Goal: Task Accomplishment & Management: Complete application form

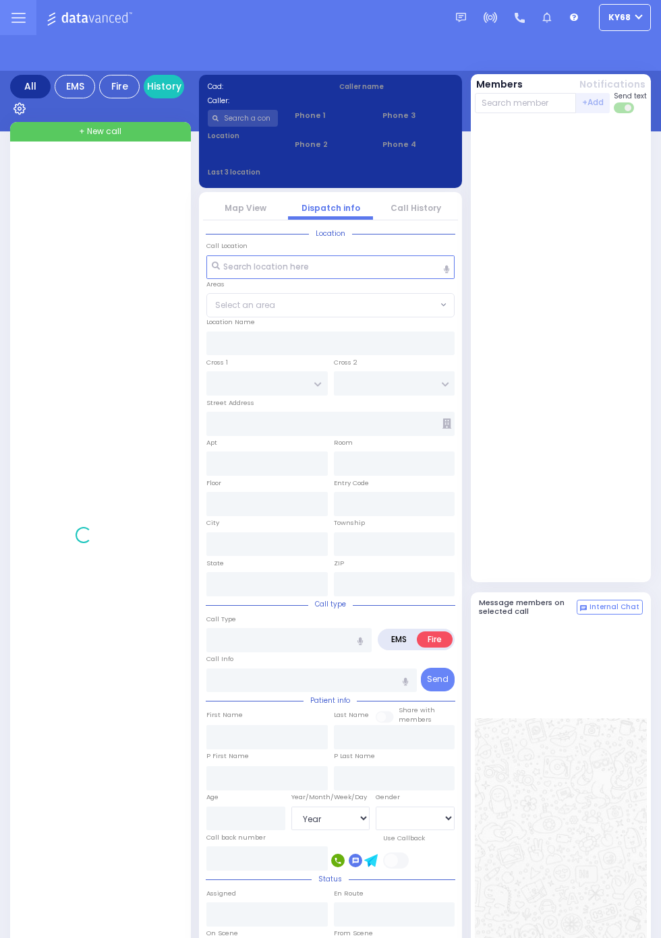
select select "Year"
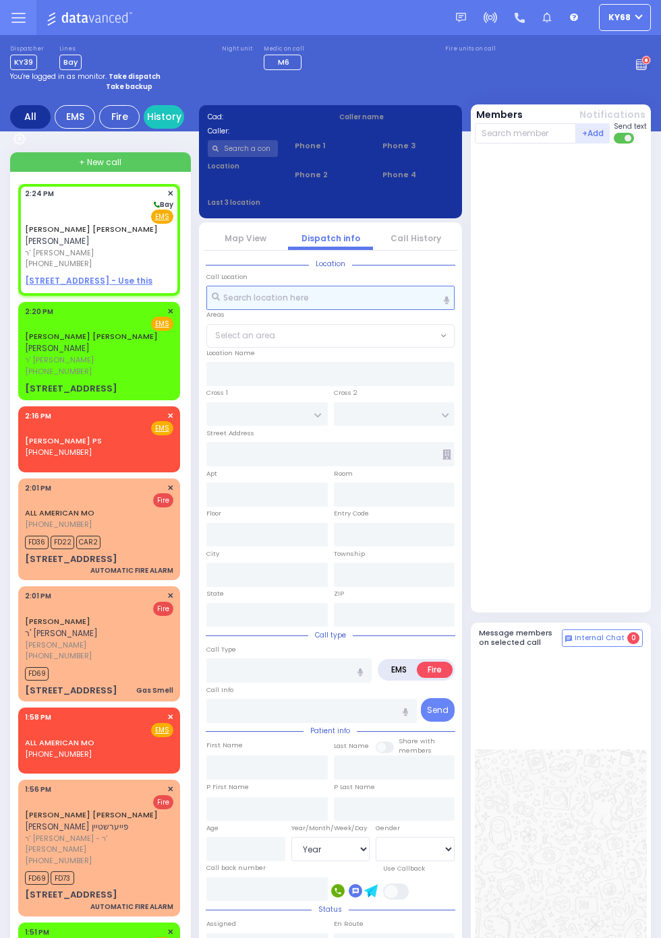
select select
radio input "true"
type input "SHMIEL JOSEPH"
type input "FRIEDMAN"
select select
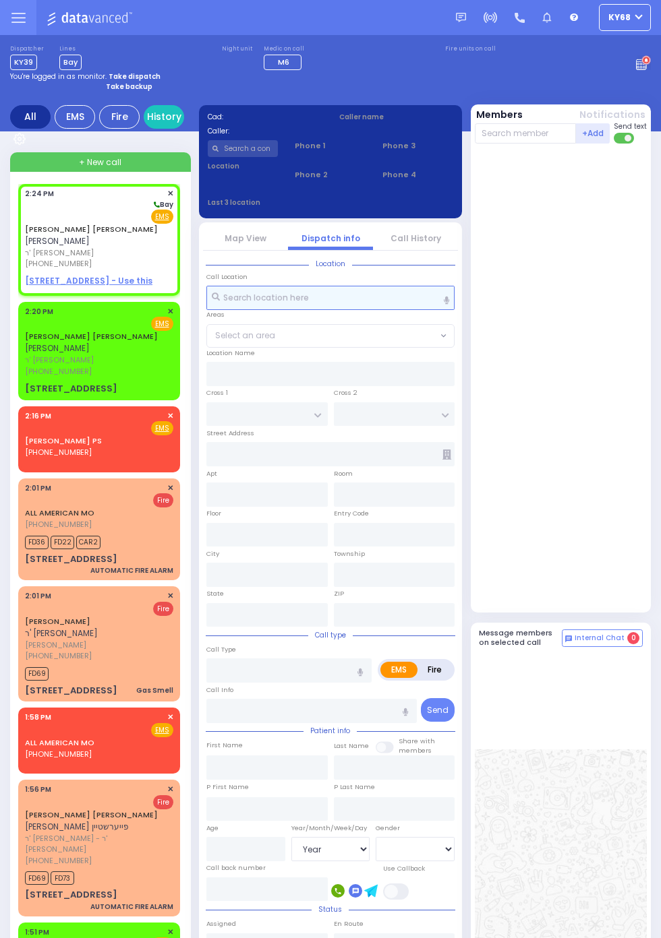
type input "14:24"
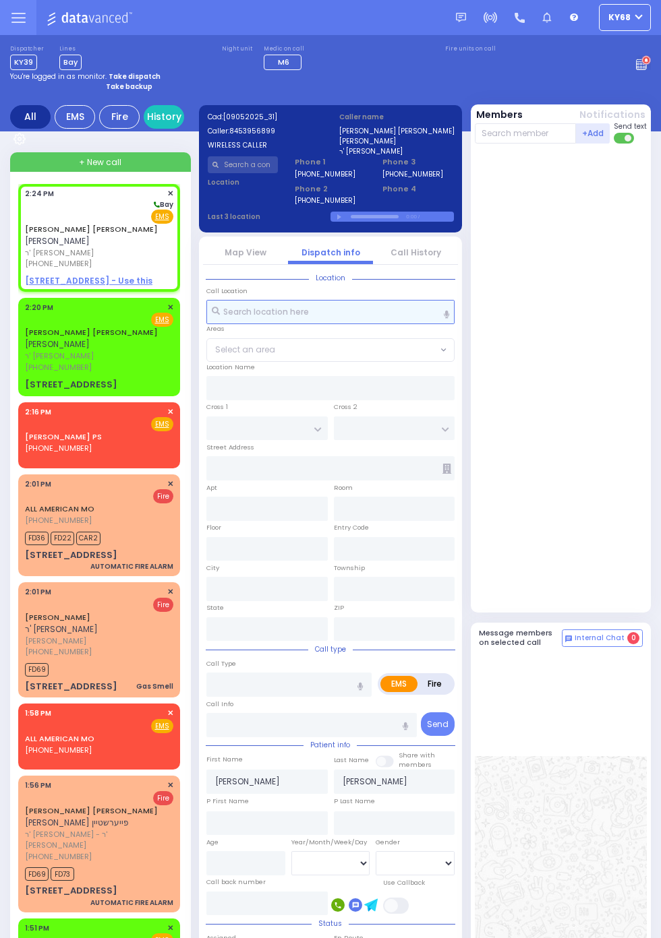
select select
radio input "true"
select select
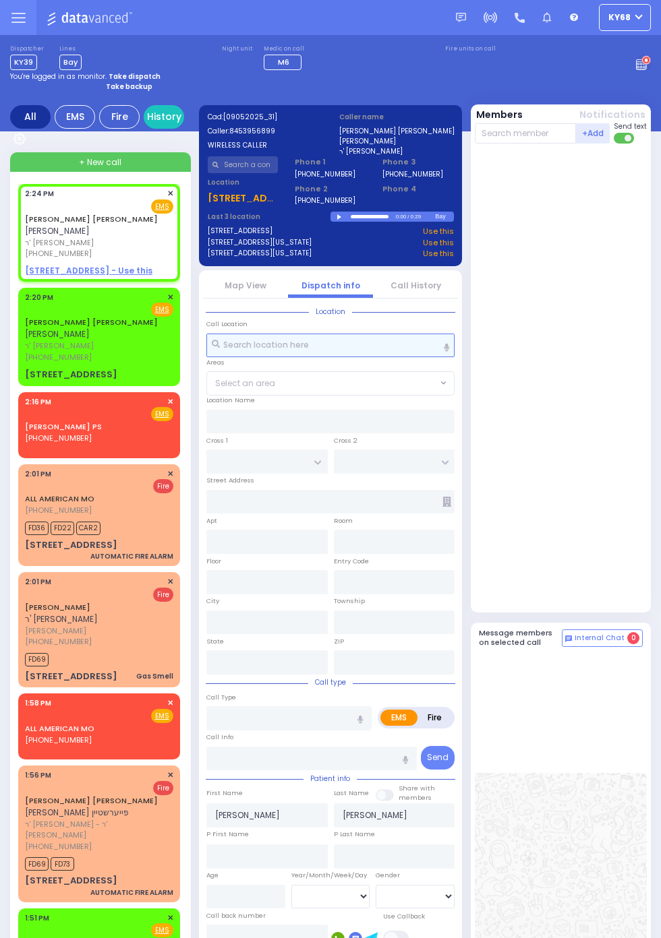
select select
radio input "true"
select select
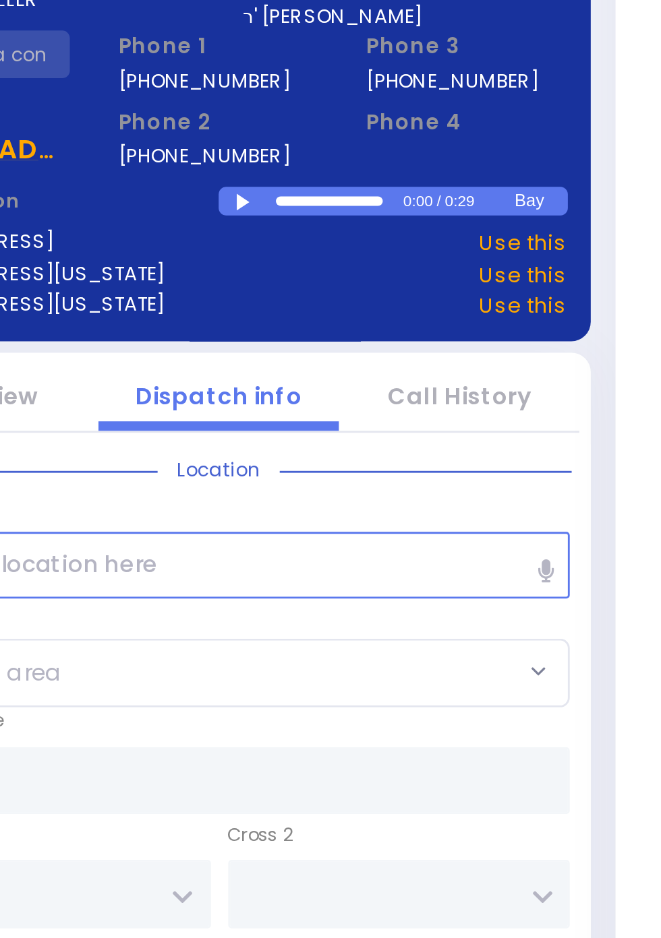
click at [337, 217] on div at bounding box center [340, 217] width 7 height 6
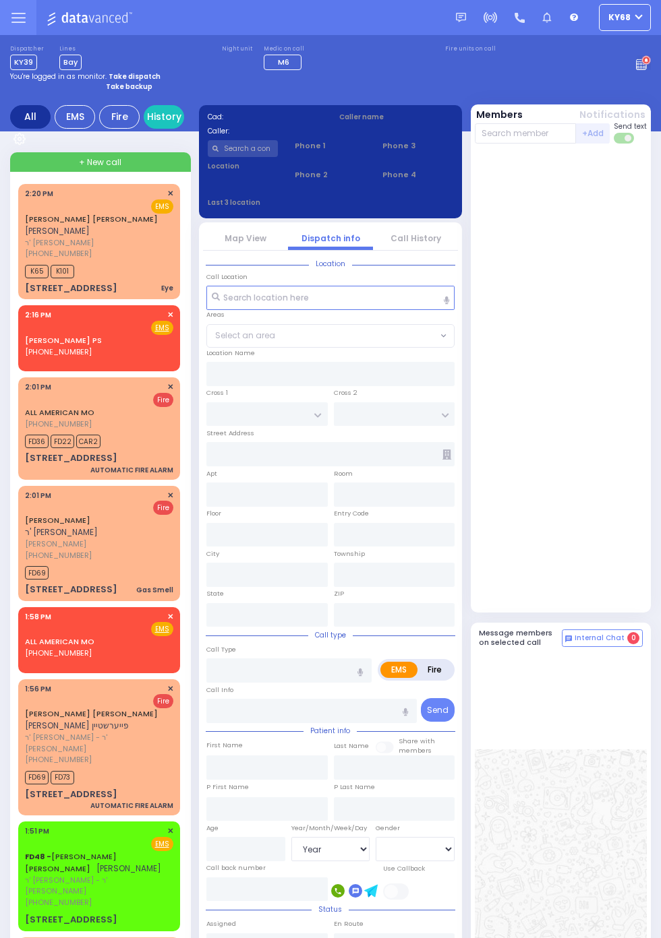
select select "Year"
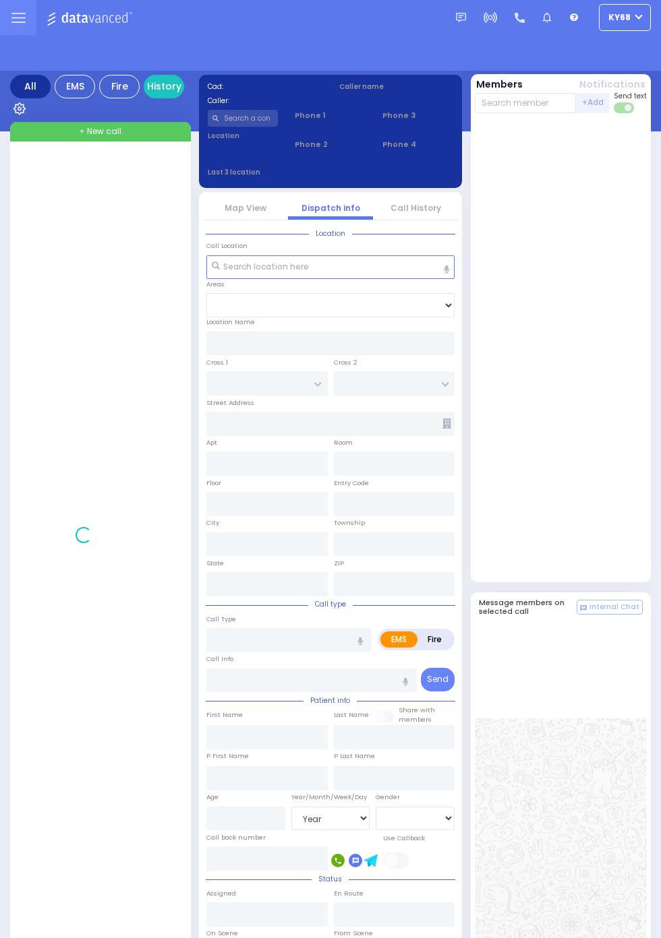
select select "Year"
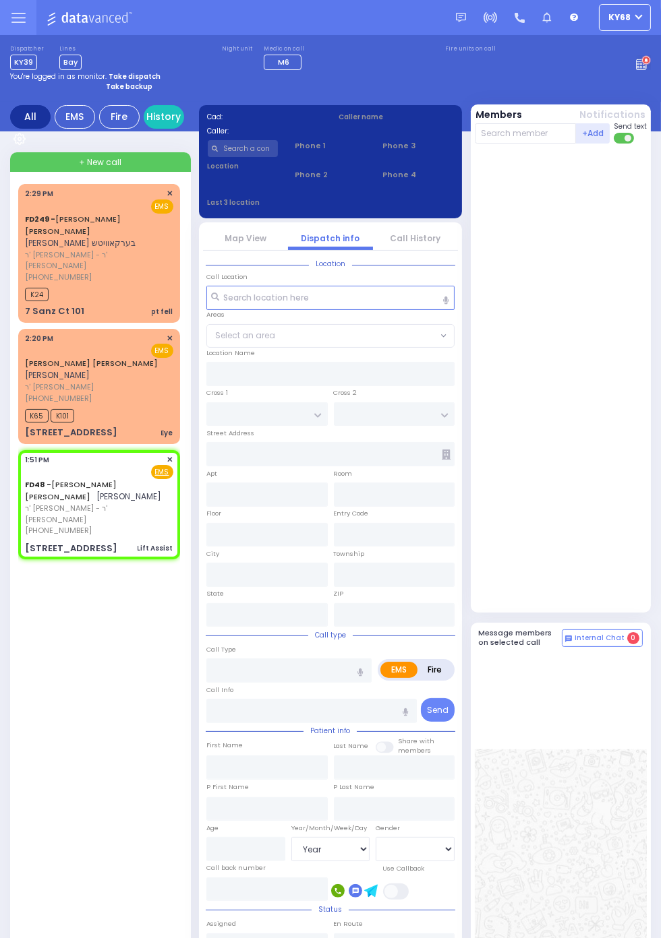
select select
type input "Lift Assist"
radio input "true"
type input "CHAIM SHUL"
type input "KOHN"
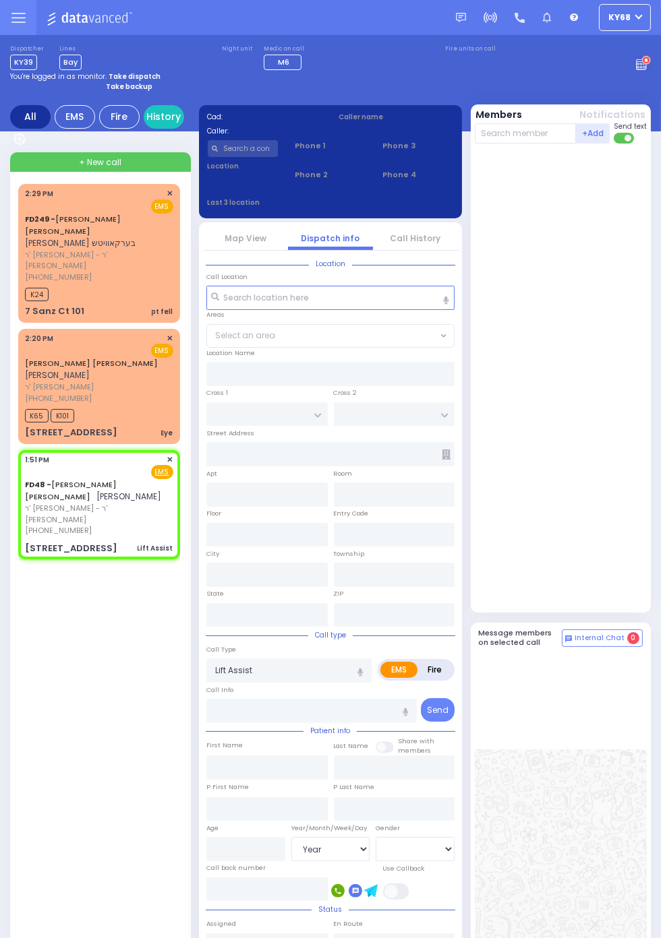
select select
type input "13:51"
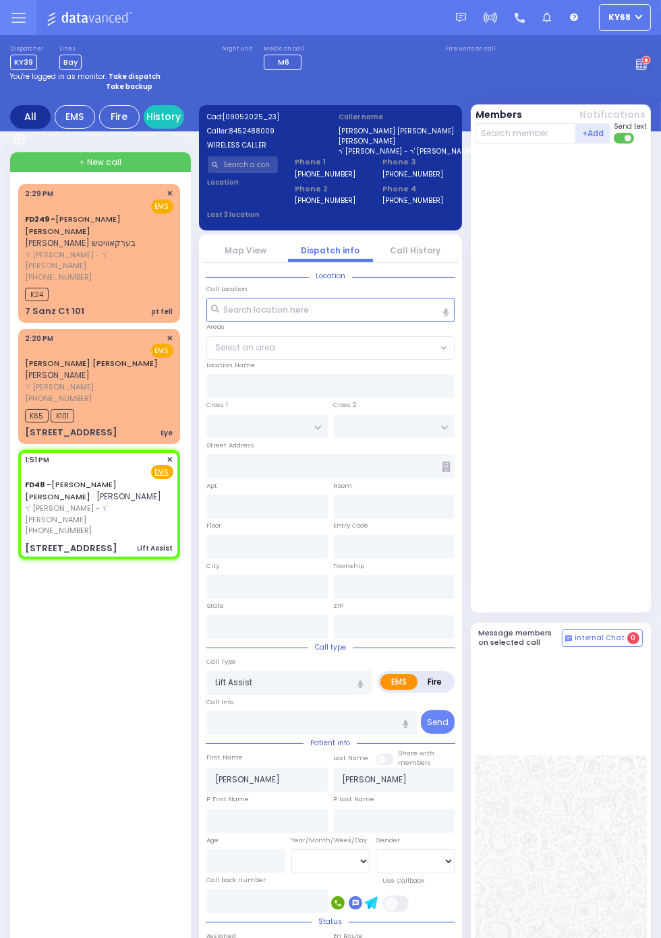
type input "S.M. ROSMER RD"
type input "8 Ungvar Street"
type input "104"
type input "Monroe"
type input "[US_STATE]"
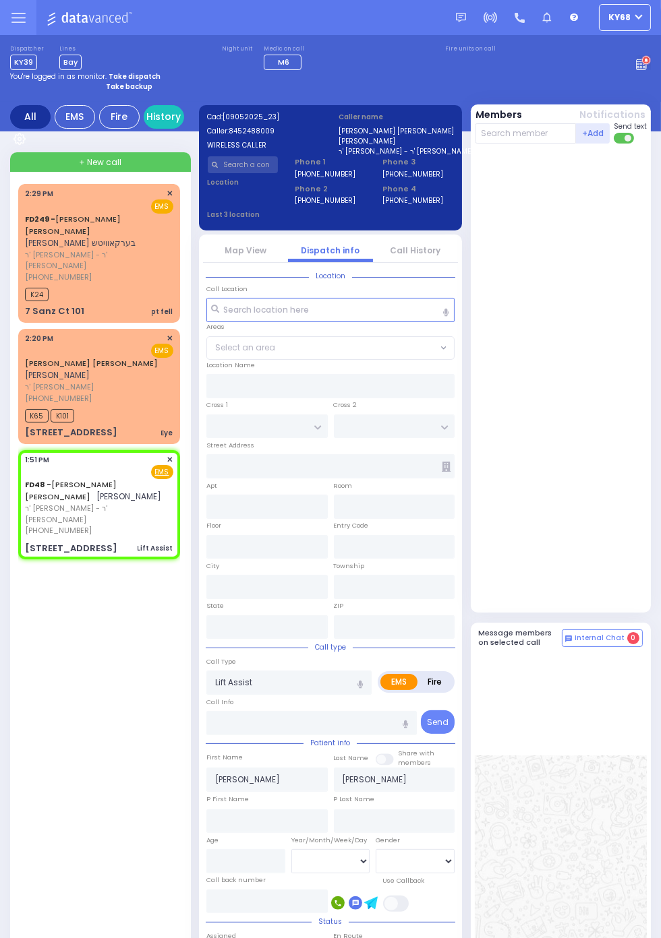
type input "10950"
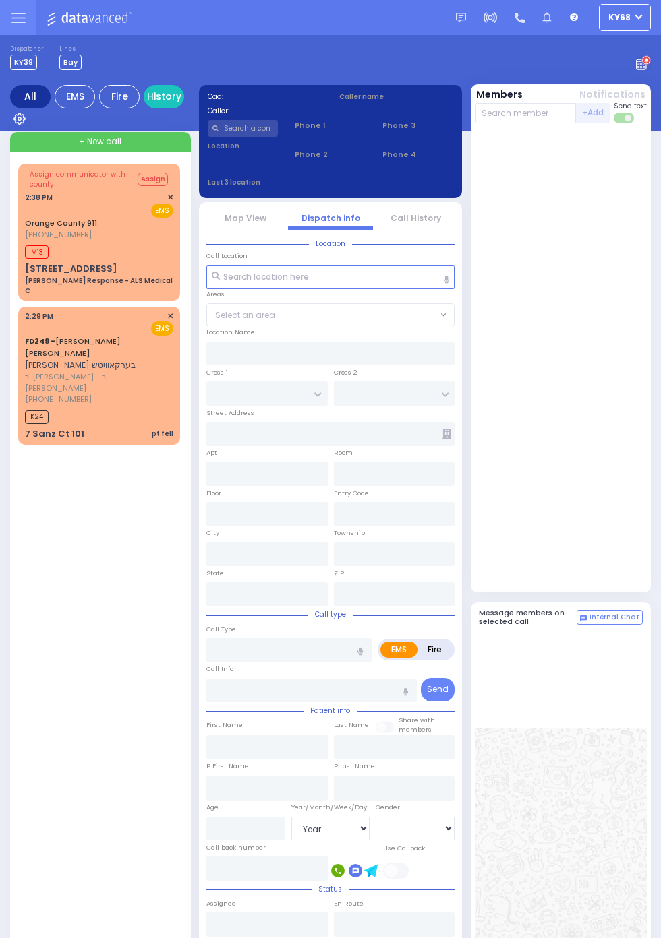
select select "Year"
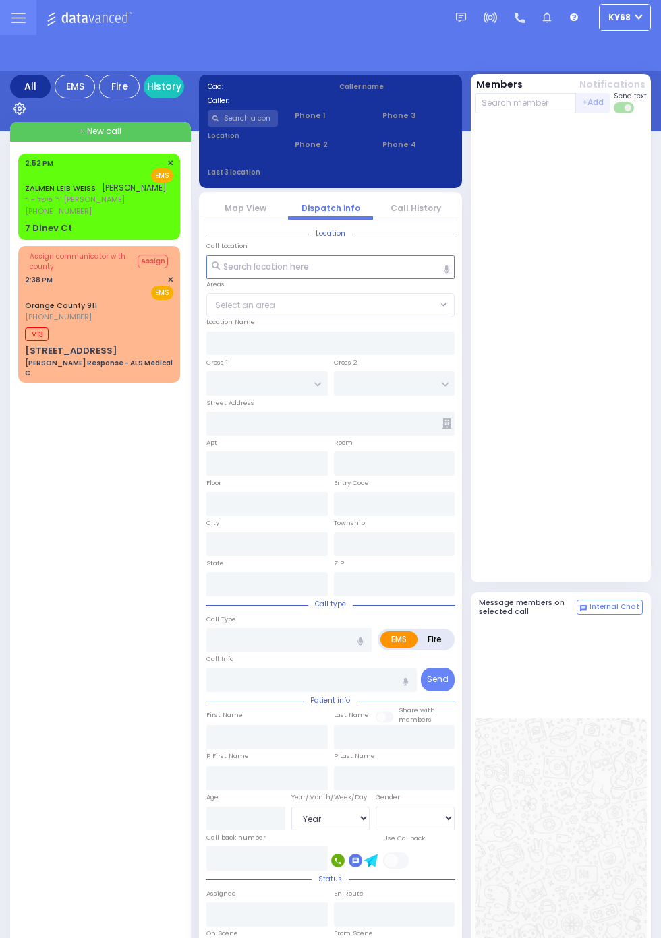
select select "Year"
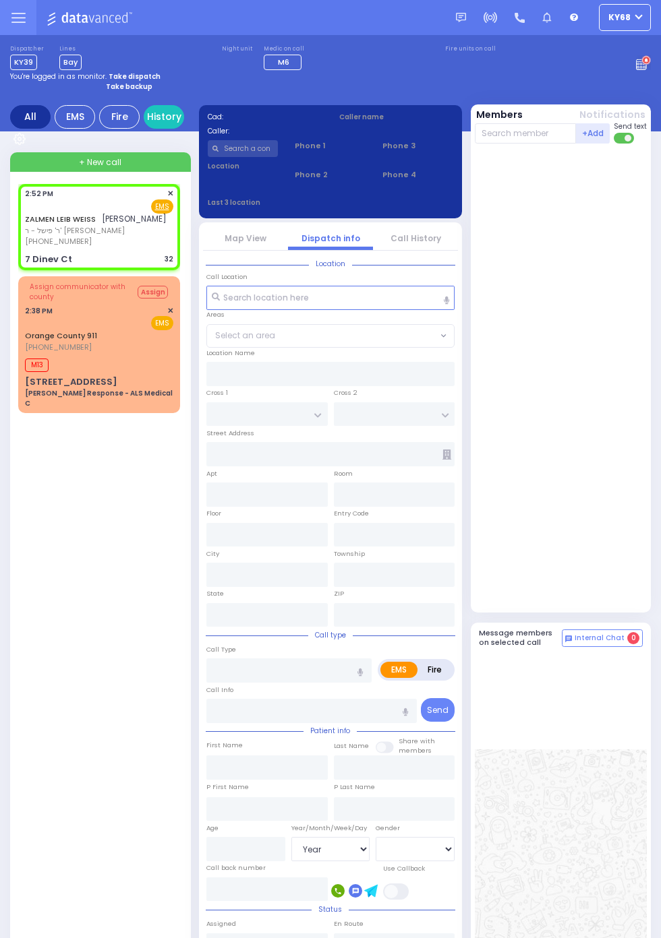
select select
type input "32"
radio input "true"
type input "[PERSON_NAME]"
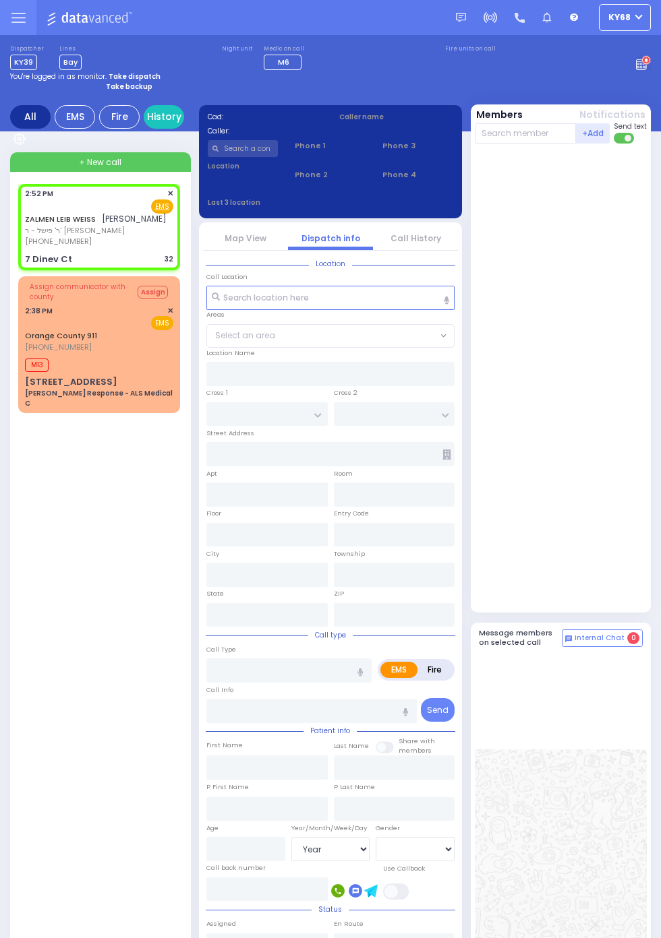
select select
type input "14:52"
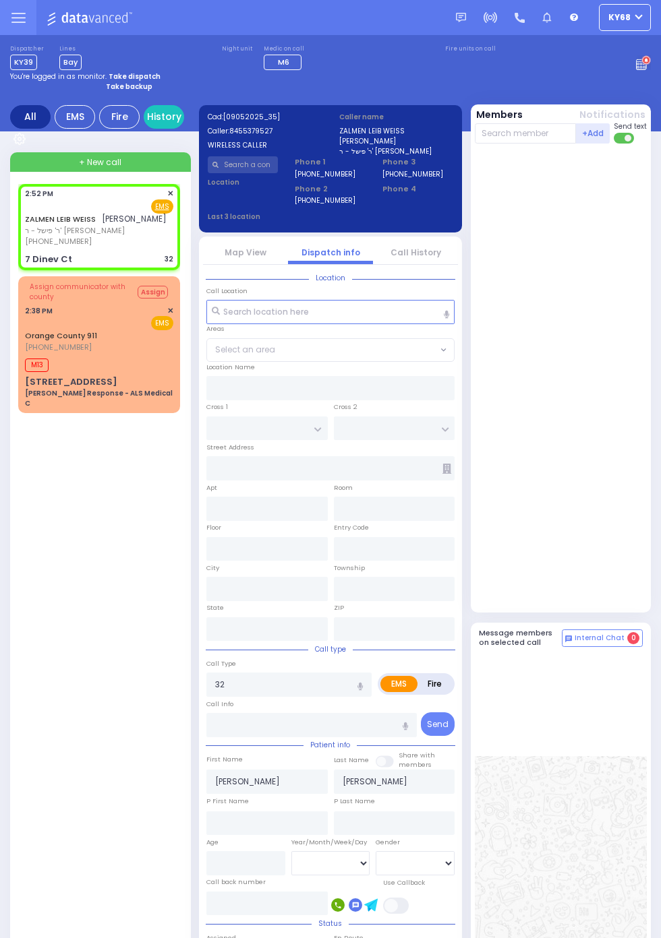
type input "7 Dinev Ct"
type input "Monroe"
type input "[US_STATE]"
type input "10950"
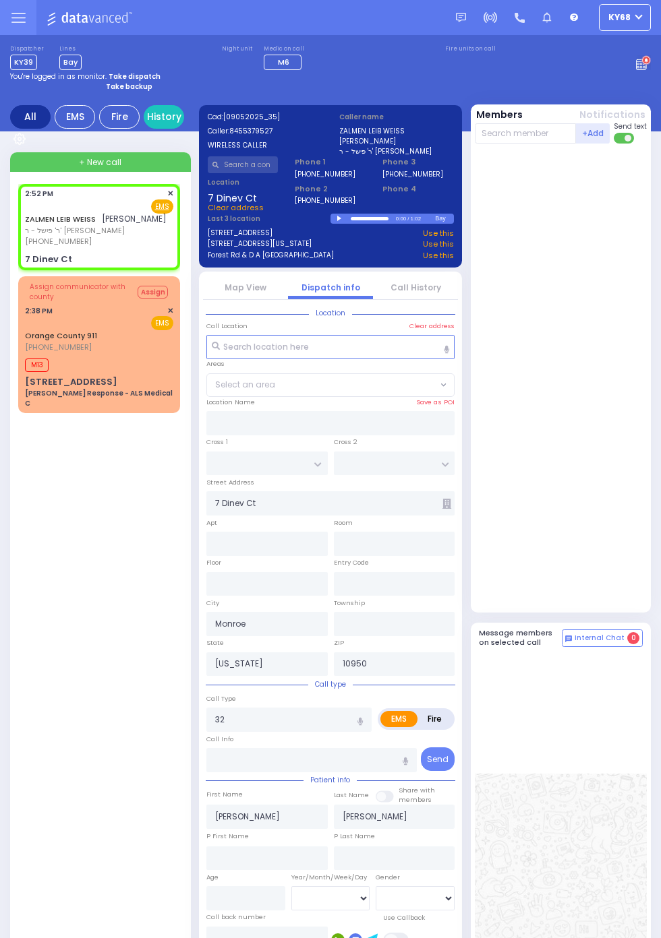
select select
radio input "true"
select select
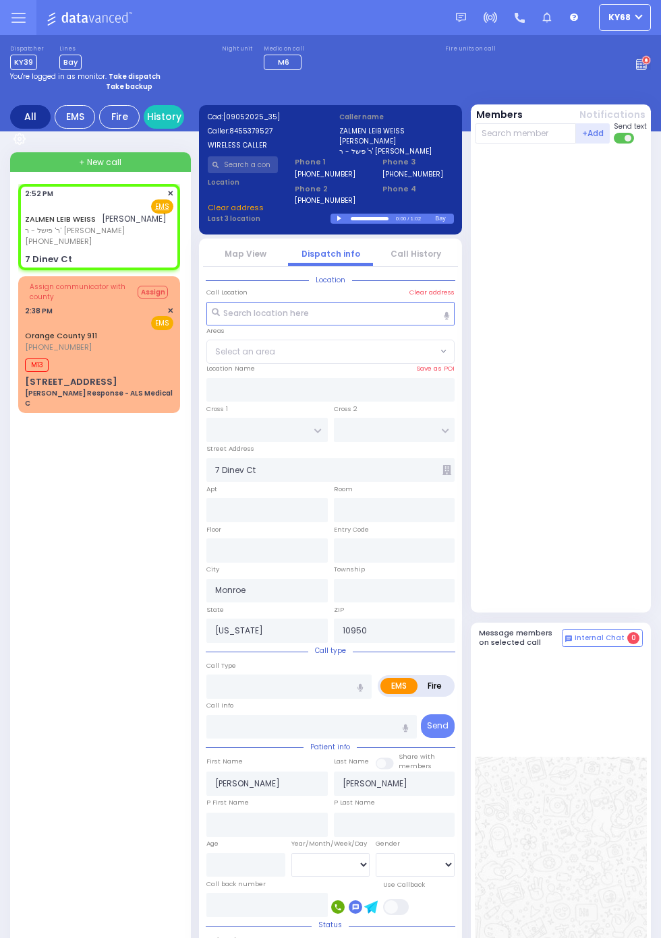
select select
radio input "true"
select select
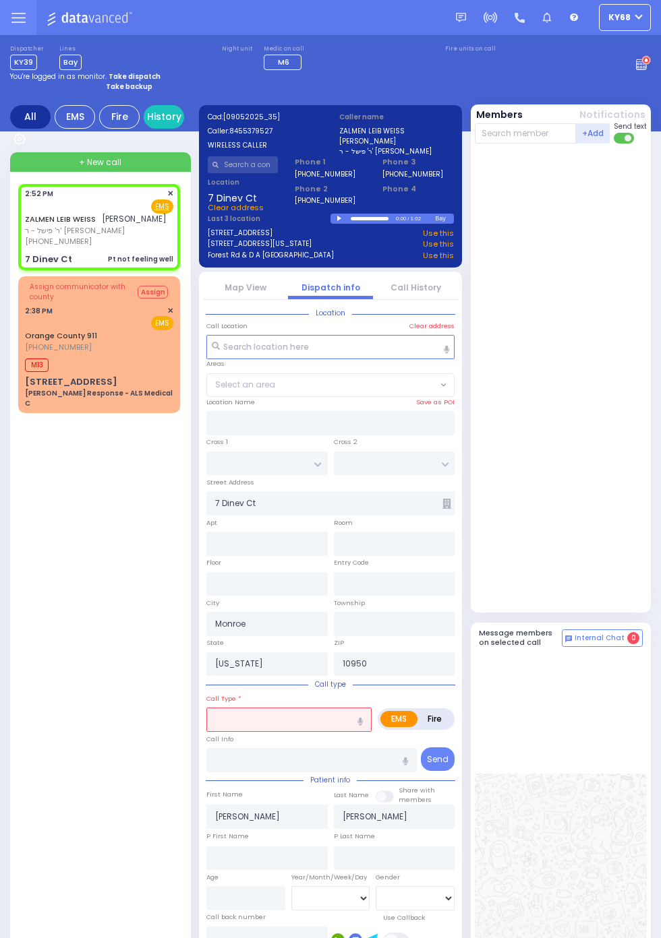
select select
type input "Pt not feeling well"
radio input "true"
select select
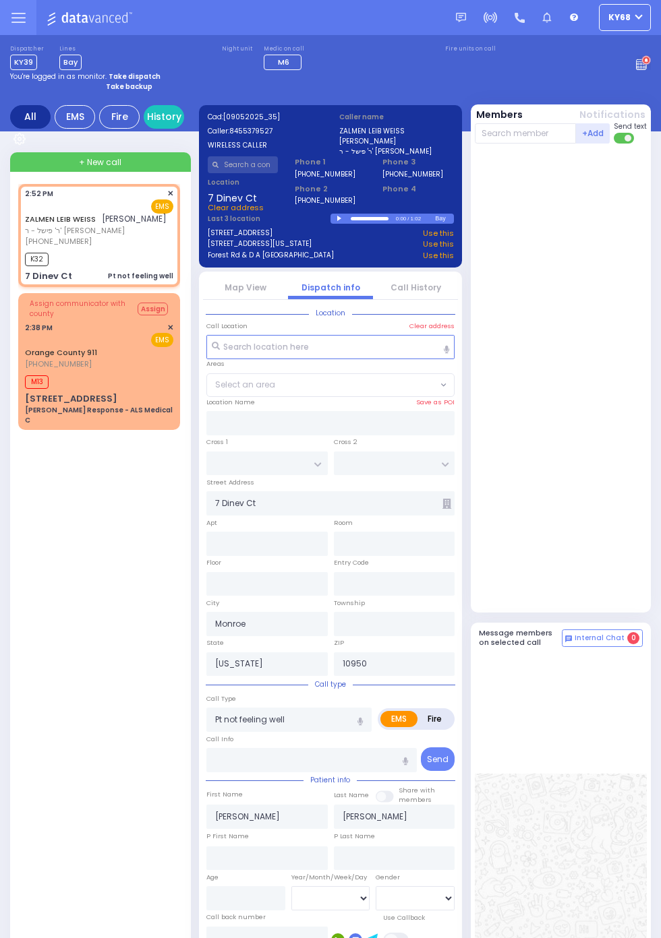
select select
radio input "true"
select select
type input "14:57"
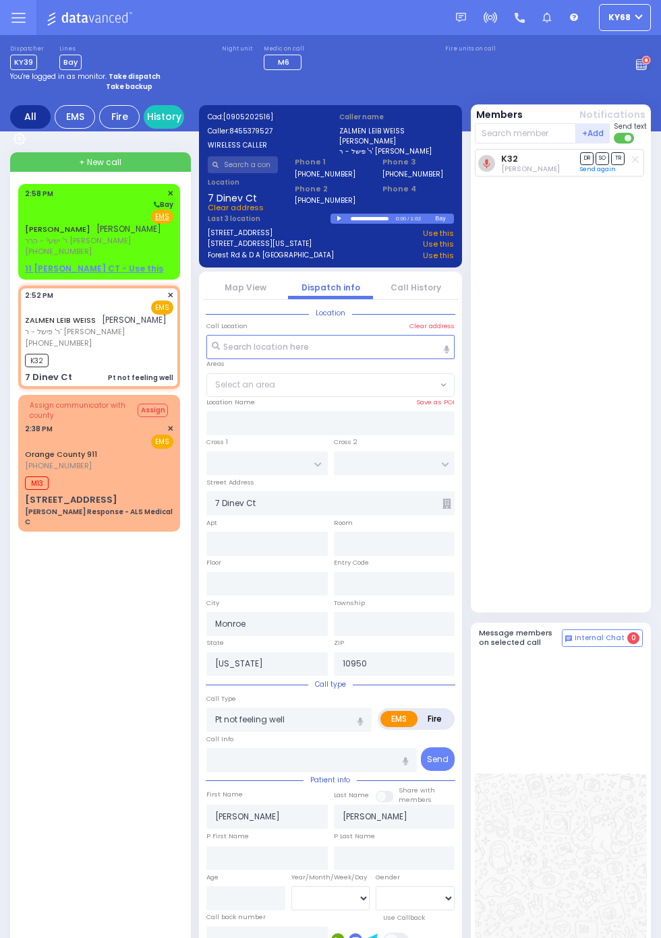
click at [25, 228] on link "[PERSON_NAME]" at bounding box center [57, 229] width 65 height 11
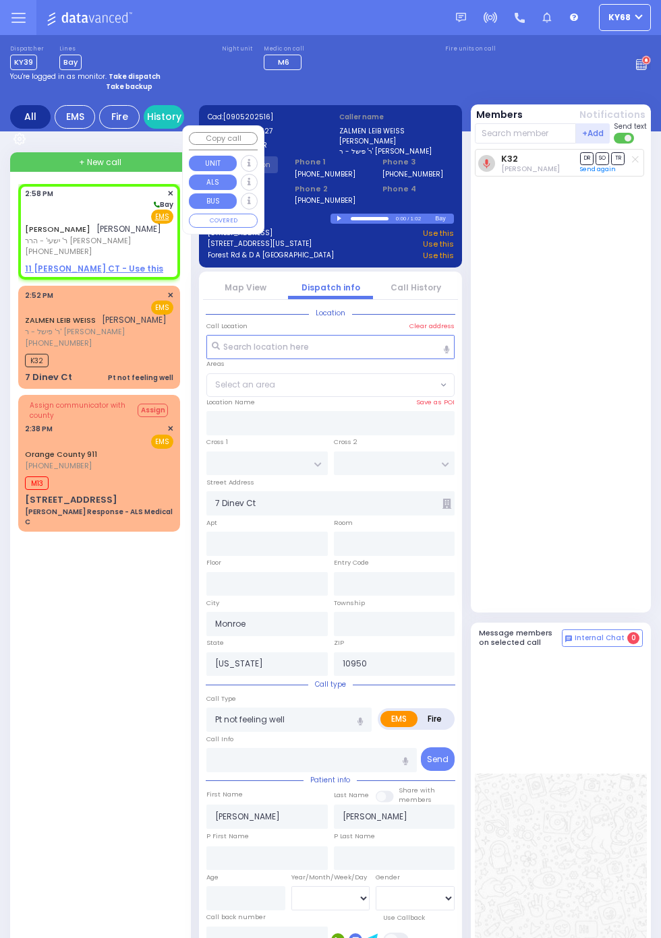
select select
radio input "false"
radio input "true"
type input "[PERSON_NAME]"
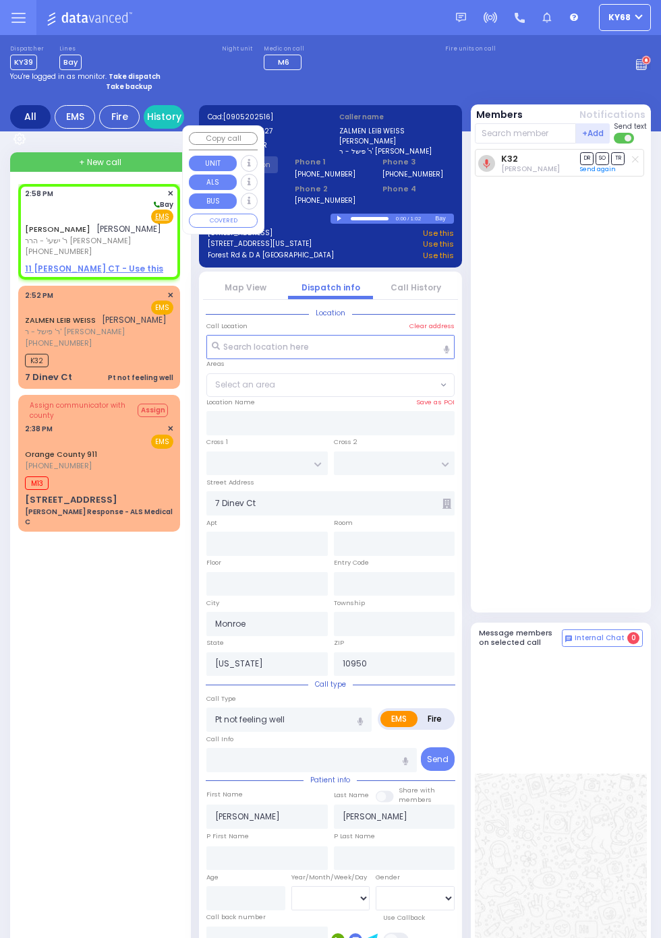
select select
type input "14:58"
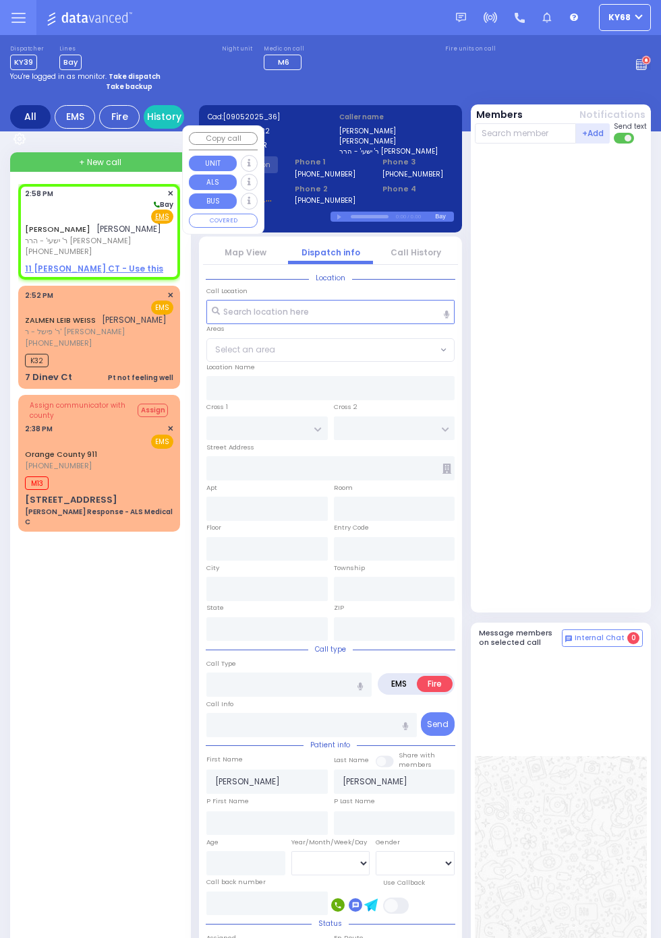
click at [629, 514] on div at bounding box center [562, 378] width 175 height 458
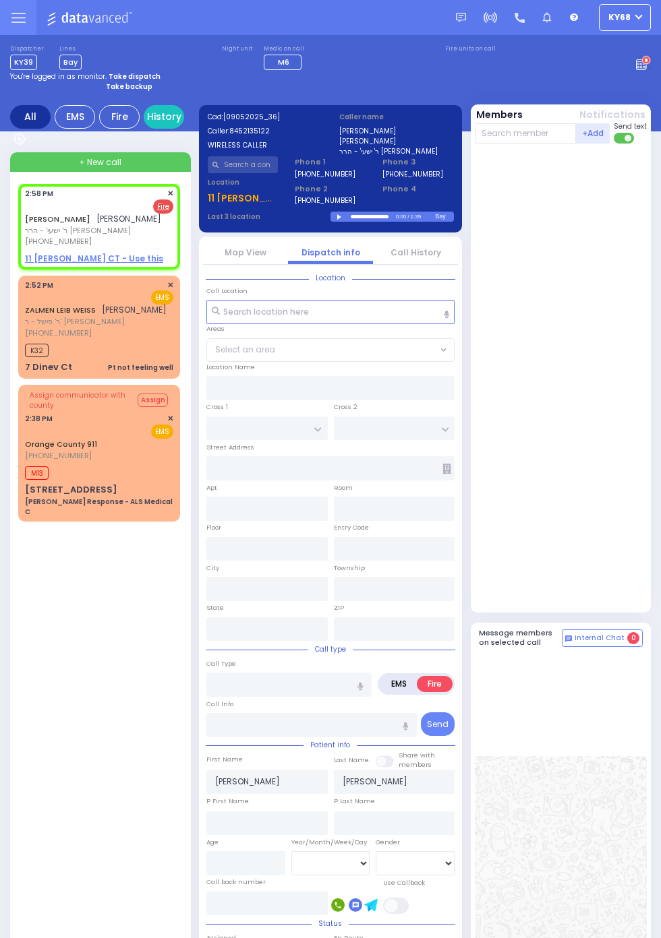
select select
radio input "true"
select select
